Goal: Check status: Check status

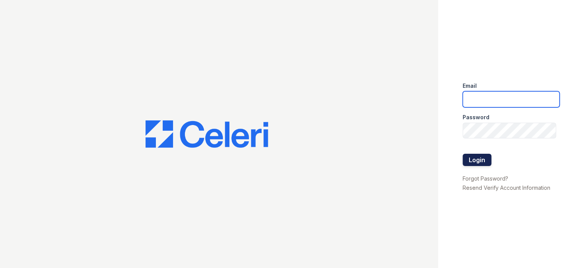
type input "prescottpark1@cafmanagement.com"
click at [481, 160] on button "Login" at bounding box center [477, 160] width 29 height 12
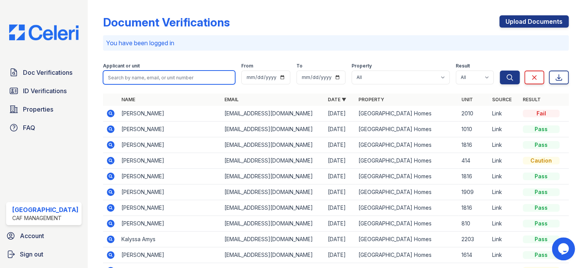
paste input "Jazmine"
type input "Jazmine"
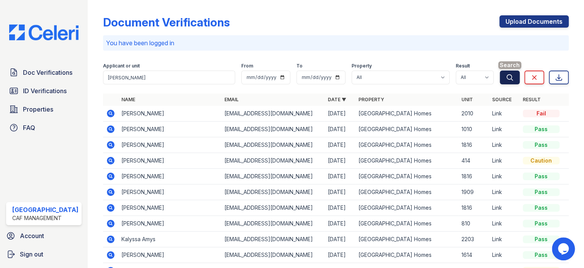
click at [507, 77] on icon "submit" at bounding box center [510, 78] width 8 height 8
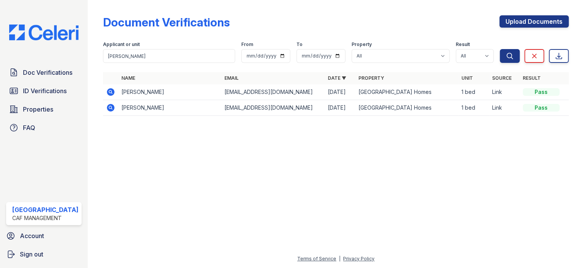
click at [107, 90] on icon at bounding box center [110, 91] width 9 height 9
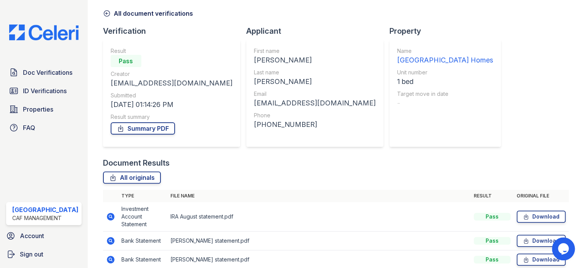
scroll to position [77, 0]
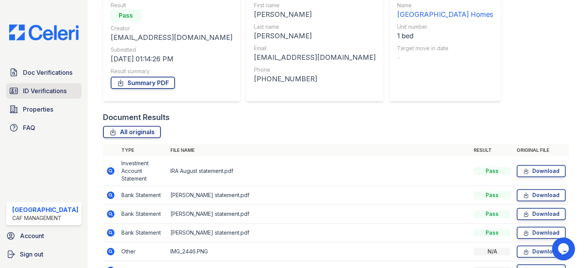
click at [70, 93] on link "ID Verifications" at bounding box center [43, 90] width 75 height 15
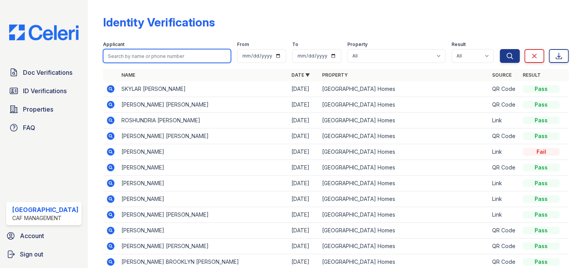
paste input "Jazmine"
type input "Jazmine"
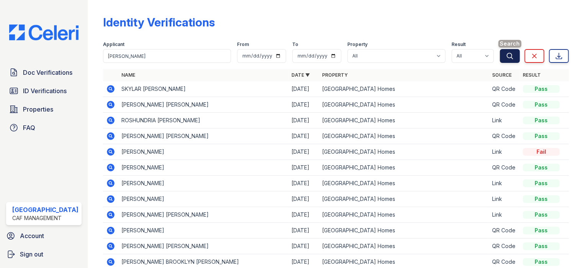
click at [510, 57] on button "Search" at bounding box center [510, 56] width 20 height 14
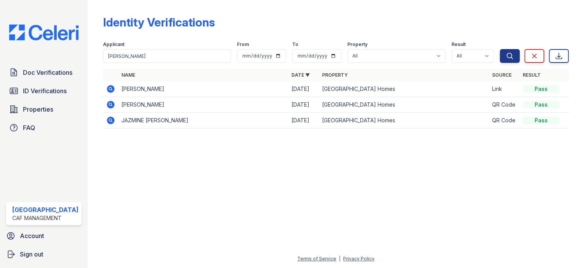
click at [108, 87] on icon at bounding box center [111, 89] width 8 height 8
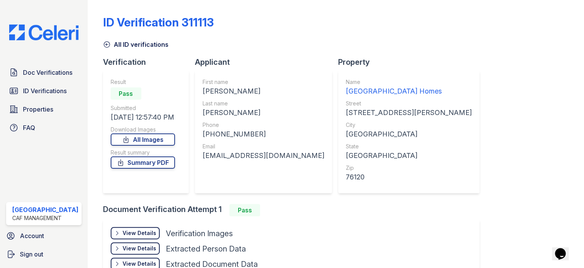
click at [145, 236] on div "View Details" at bounding box center [140, 233] width 34 height 8
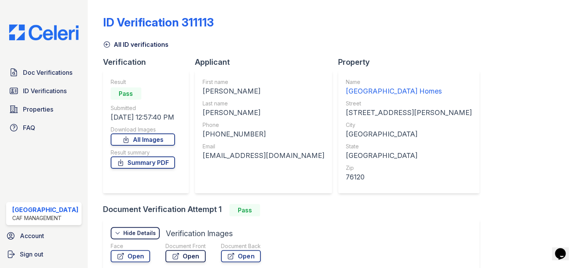
click at [180, 255] on link "Open" at bounding box center [185, 256] width 40 height 12
click at [47, 86] on span "ID Verifications" at bounding box center [45, 90] width 44 height 9
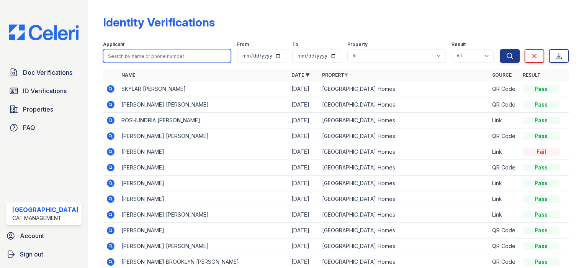
paste input "Deitria"
type input "Deitria"
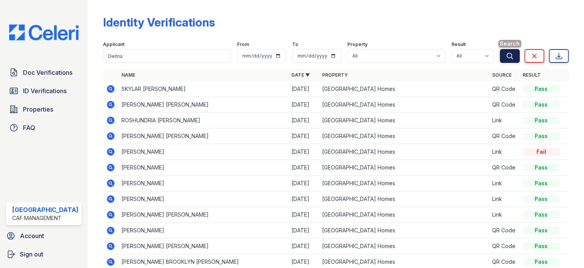
click at [503, 50] on button "Search" at bounding box center [510, 56] width 20 height 14
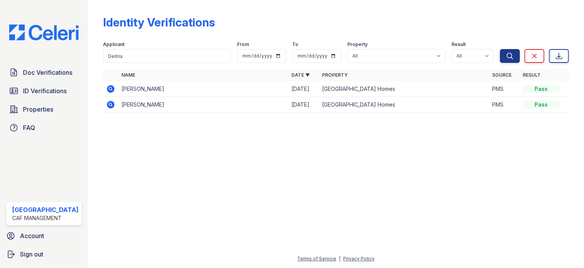
click at [110, 87] on icon at bounding box center [111, 89] width 8 height 8
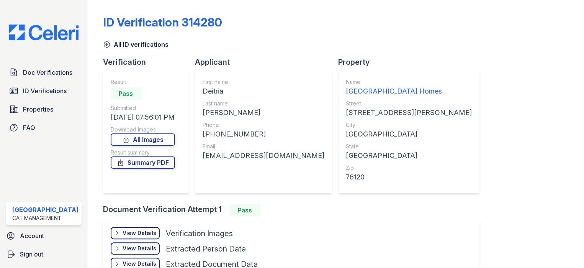
click at [138, 235] on div "View Details" at bounding box center [140, 233] width 34 height 8
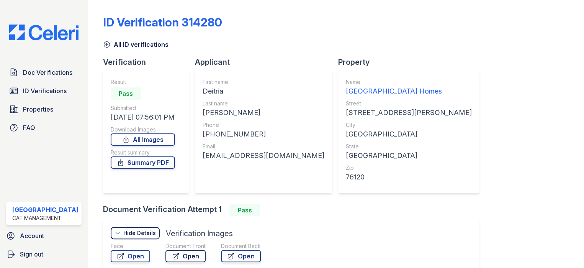
click at [177, 256] on link "Open" at bounding box center [185, 256] width 40 height 12
click at [49, 98] on div "Doc Verifications ID Verifications Properties FAQ" at bounding box center [44, 100] width 82 height 70
click at [42, 94] on span "ID Verifications" at bounding box center [45, 90] width 44 height 9
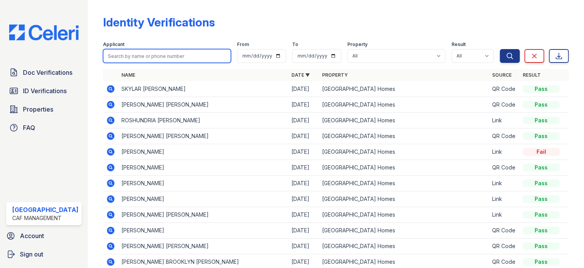
drag, startPoint x: 115, startPoint y: 52, endPoint x: 107, endPoint y: 58, distance: 10.3
paste input "Tavin"
type input "Tavin"
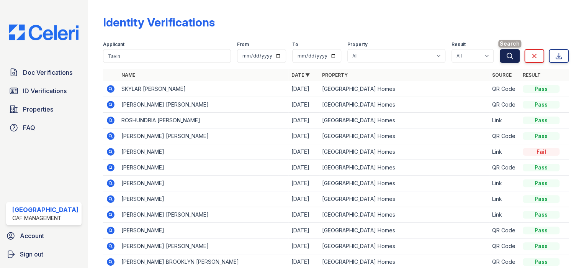
click at [506, 56] on icon "submit" at bounding box center [510, 56] width 8 height 8
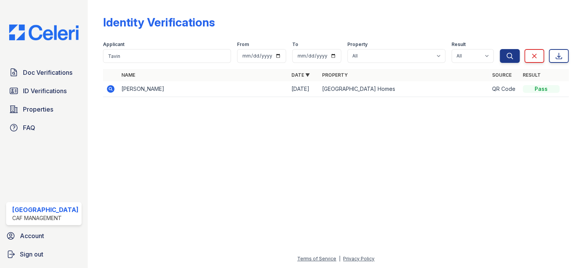
click at [109, 88] on icon at bounding box center [110, 88] width 2 height 2
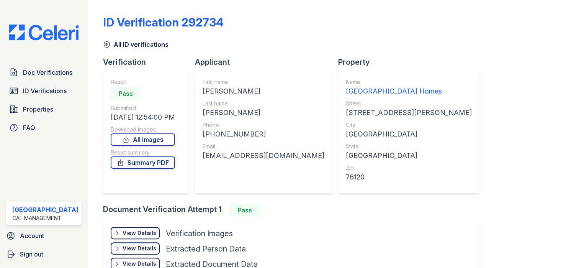
click at [129, 229] on div "View Details" at bounding box center [140, 233] width 34 height 8
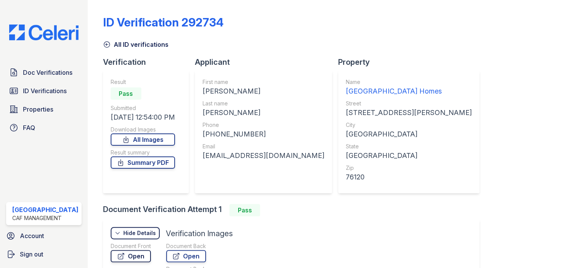
click at [132, 257] on link "Open" at bounding box center [131, 256] width 40 height 12
click at [44, 89] on span "ID Verifications" at bounding box center [45, 90] width 44 height 9
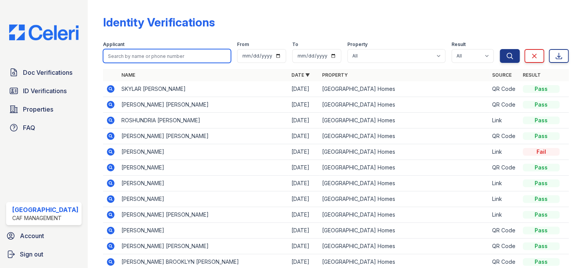
paste input "Amber"
type input "Amber"
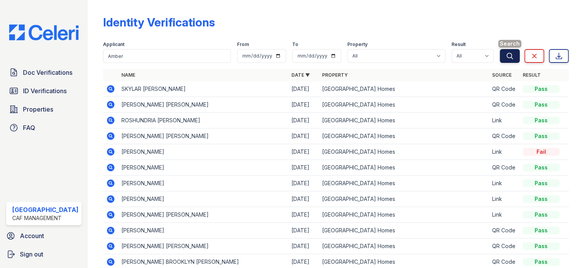
click at [506, 54] on icon "submit" at bounding box center [510, 56] width 8 height 8
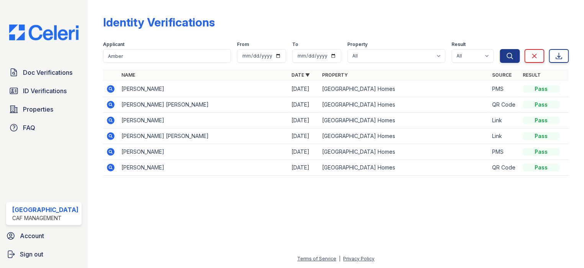
click at [109, 88] on icon at bounding box center [110, 88] width 2 height 2
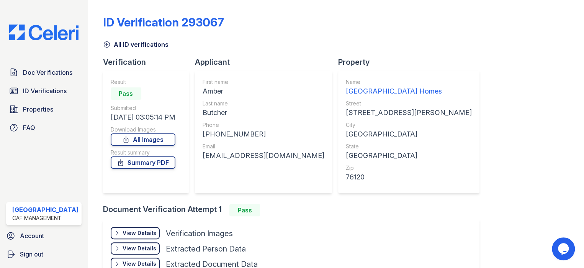
click at [145, 230] on div "View Details" at bounding box center [140, 233] width 34 height 8
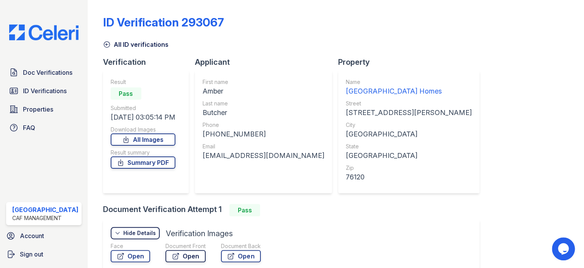
click at [176, 254] on icon at bounding box center [176, 256] width 8 height 8
